Goal: Navigation & Orientation: Find specific page/section

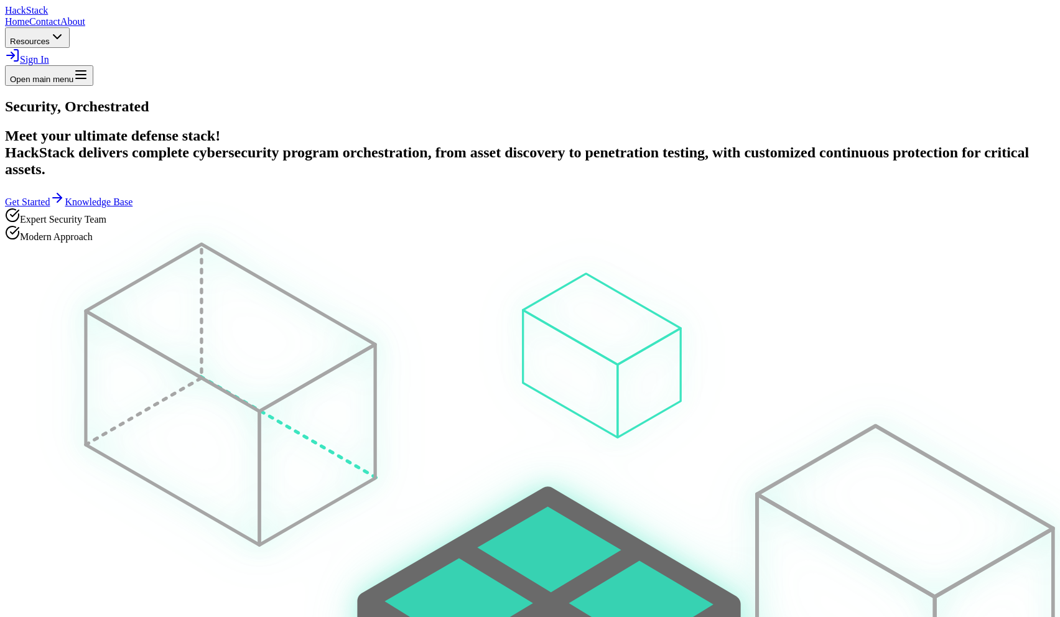
click at [50, 37] on span "Resources" at bounding box center [30, 41] width 40 height 9
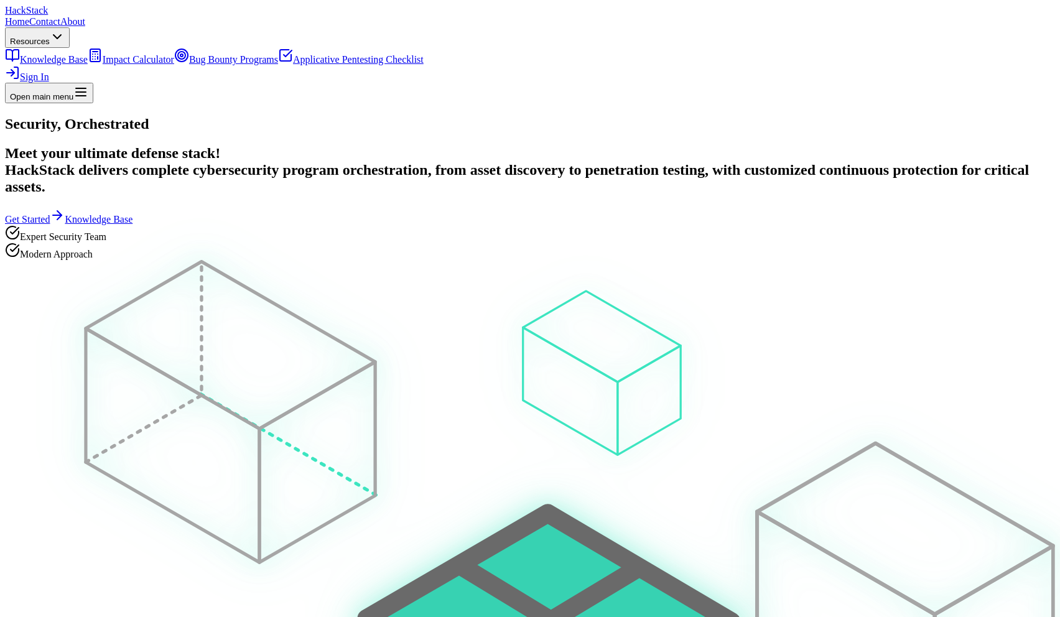
click at [582, 116] on div at bounding box center [530, 116] width 1050 height 0
